Goal: Task Accomplishment & Management: Use online tool/utility

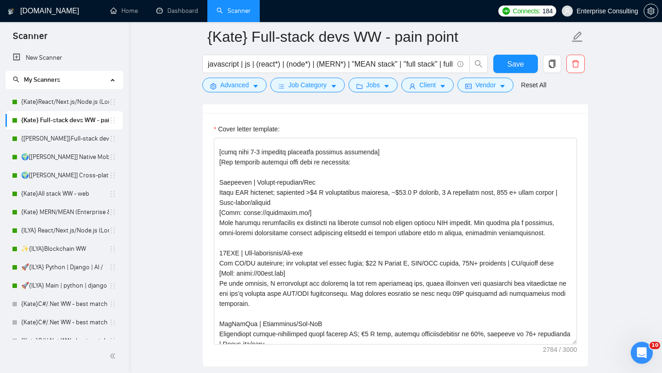
scroll to position [293, 0]
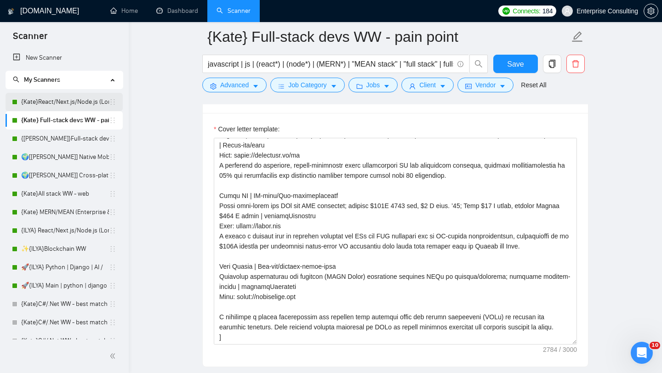
click at [81, 100] on link "{Kate}React/Next.js/Node.js (Long-term, All Niches)" at bounding box center [65, 102] width 88 height 18
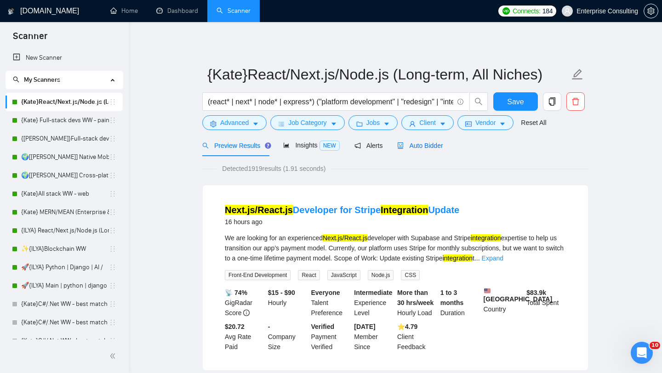
click at [422, 145] on span "Auto Bidder" at bounding box center [420, 145] width 46 height 7
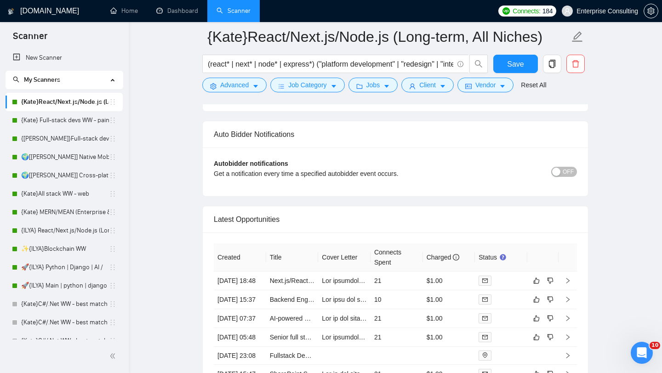
scroll to position [2161, 0]
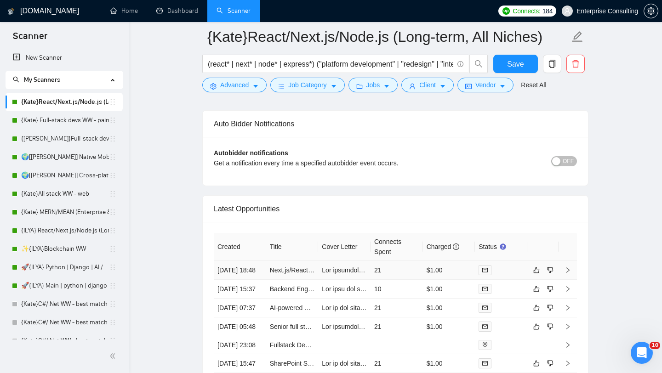
click at [568, 274] on icon "right" at bounding box center [567, 270] width 6 height 6
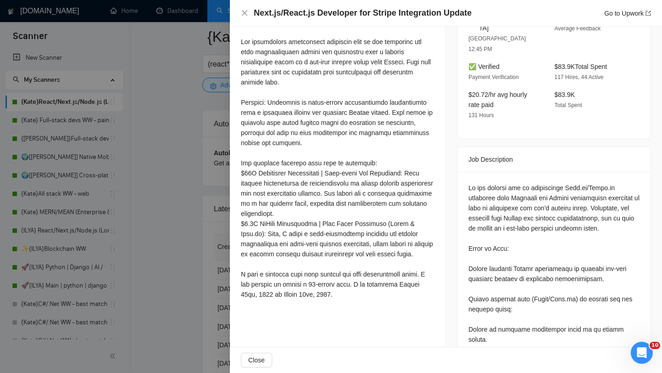
scroll to position [284, 0]
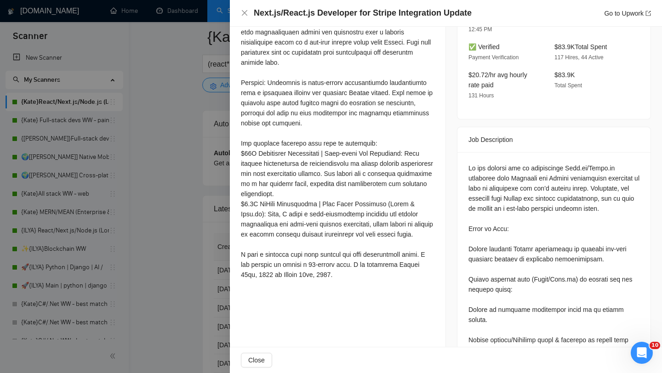
click at [211, 224] on div at bounding box center [331, 186] width 662 height 373
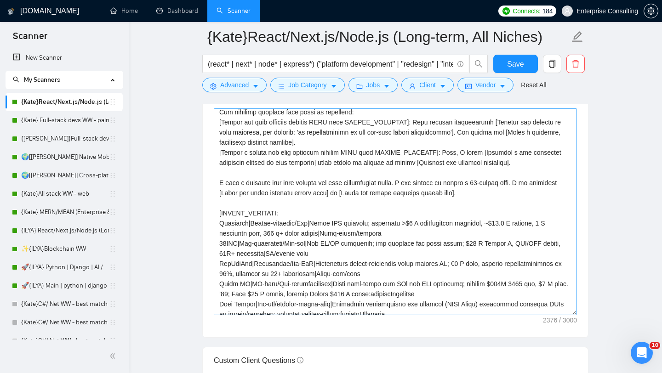
scroll to position [43, 0]
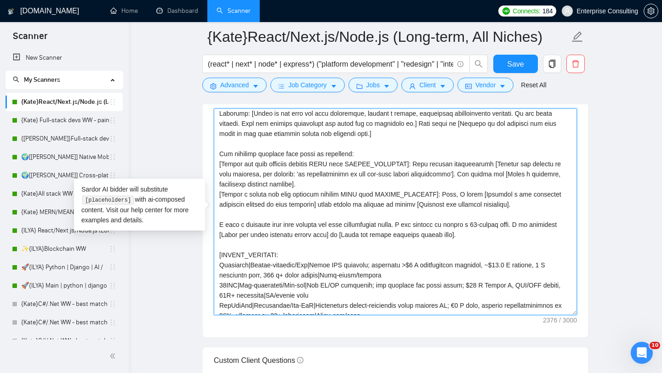
drag, startPoint x: 459, startPoint y: 234, endPoint x: 219, endPoint y: 222, distance: 239.8
click at [219, 222] on textarea "Cover letter template:" at bounding box center [395, 211] width 363 height 207
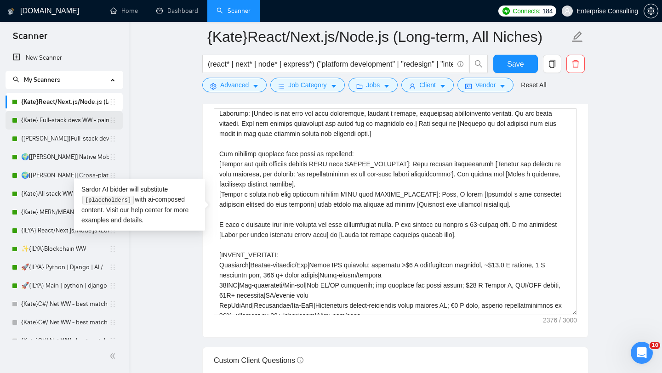
click at [60, 120] on link "{Kate} Full-stack devs WW - pain point" at bounding box center [65, 120] width 88 height 18
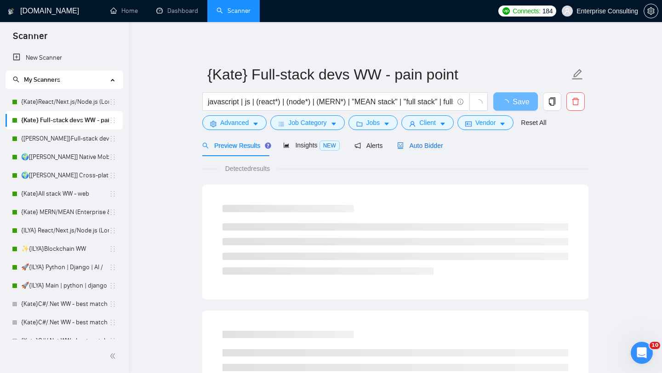
click at [422, 148] on span "Auto Bidder" at bounding box center [420, 145] width 46 height 7
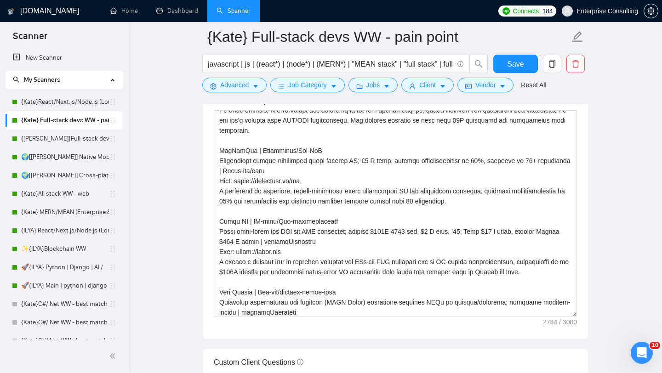
scroll to position [293, 0]
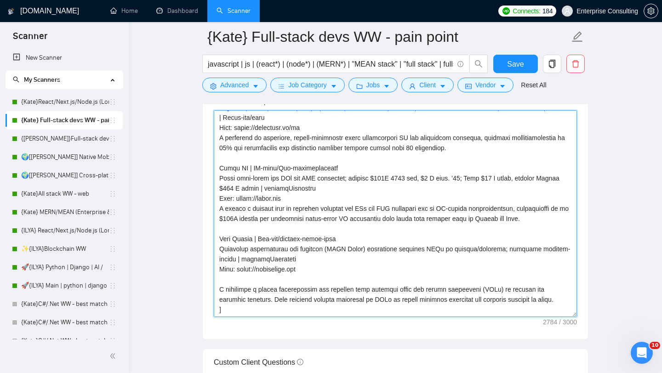
click at [241, 317] on textarea "Cover letter template:" at bounding box center [395, 213] width 363 height 207
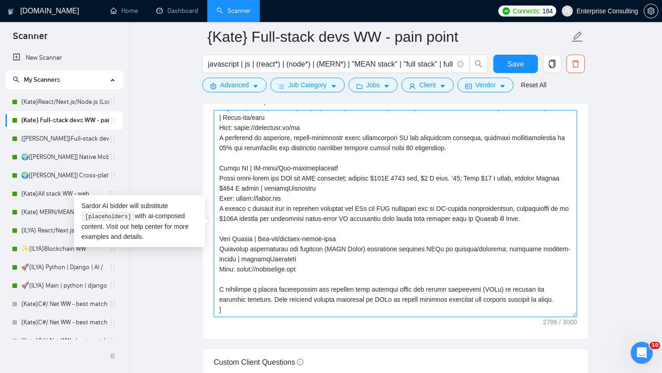
paste textarea "I have a detailed data flow diagram for this architecture ready. I can present …"
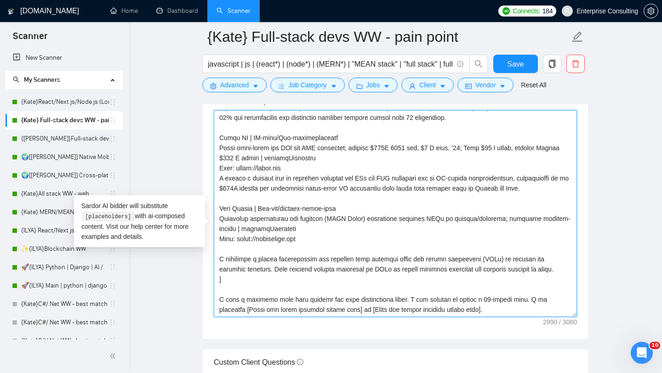
scroll to position [324, 0]
type textarea "[Analyze the job description and state the single biggest unmentioned technical…"
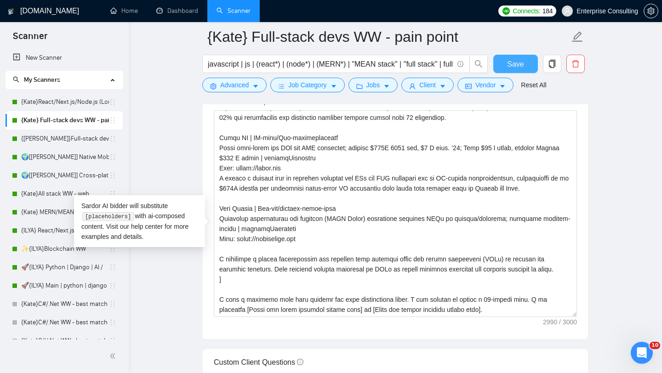
click at [507, 63] on span "Save" at bounding box center [515, 63] width 17 height 11
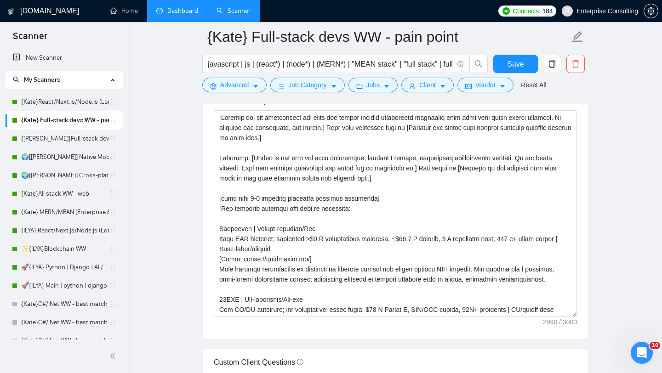
click at [185, 15] on link "Dashboard" at bounding box center [177, 11] width 42 height 8
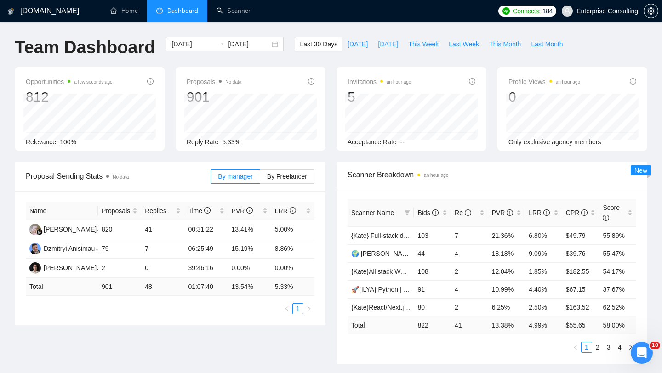
click at [384, 41] on span "Yesterday" at bounding box center [388, 44] width 20 height 10
type input "2025-08-20"
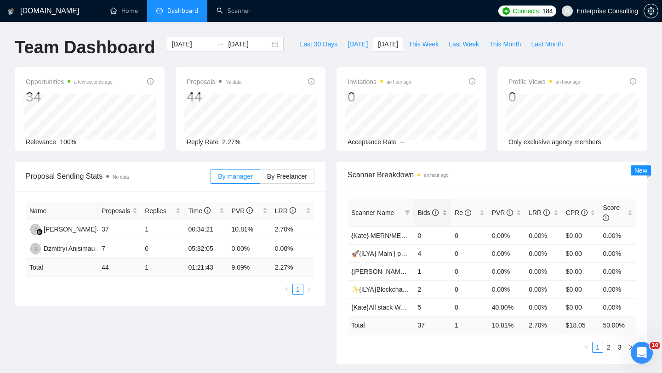
click at [431, 211] on span "Bids" at bounding box center [427, 212] width 21 height 7
click at [607, 346] on link "2" at bounding box center [609, 347] width 10 height 10
click at [620, 344] on link "3" at bounding box center [620, 347] width 10 height 10
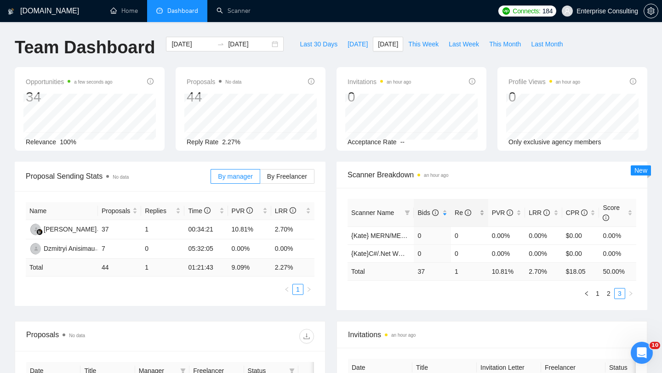
click at [470, 208] on div "Re" at bounding box center [470, 213] width 30 height 10
click at [466, 210] on icon "info-circle" at bounding box center [468, 213] width 6 height 6
click at [473, 208] on span "Re" at bounding box center [466, 213] width 23 height 10
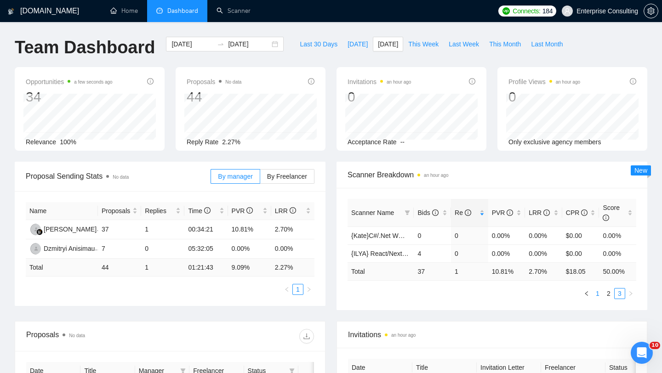
click at [598, 293] on link "1" at bounding box center [598, 294] width 10 height 10
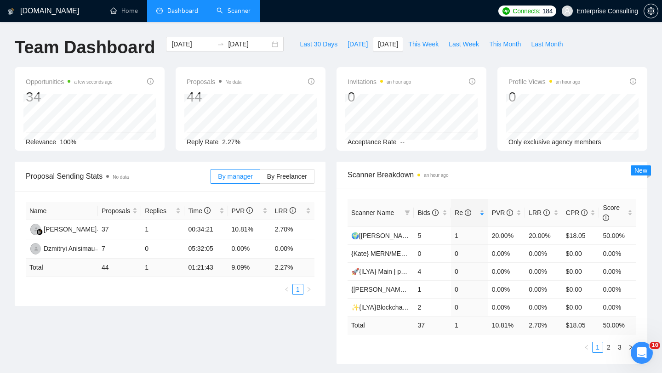
click at [221, 13] on link "Scanner" at bounding box center [234, 11] width 34 height 8
